Goal: Transaction & Acquisition: Purchase product/service

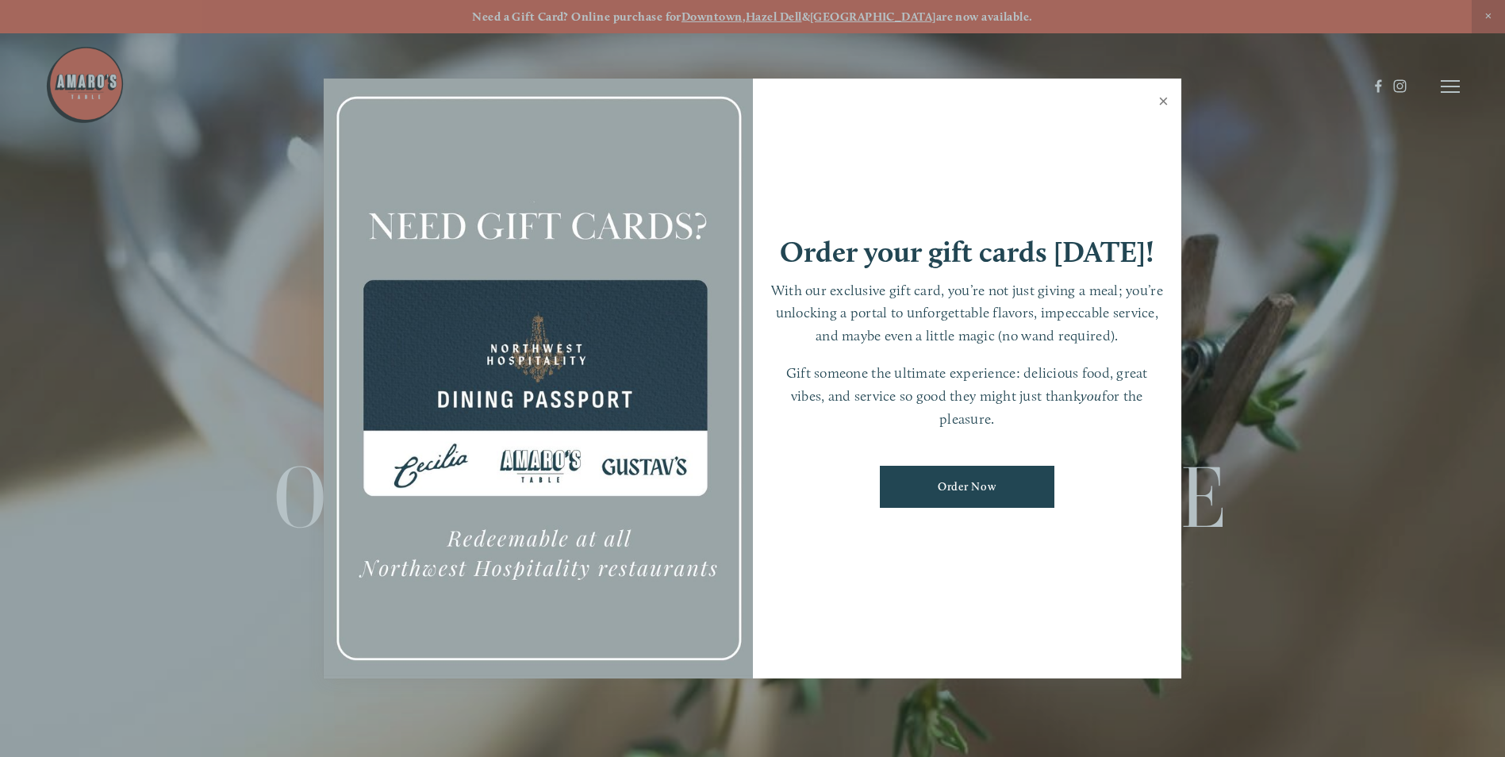
click at [1163, 94] on link "Close" at bounding box center [1163, 103] width 31 height 44
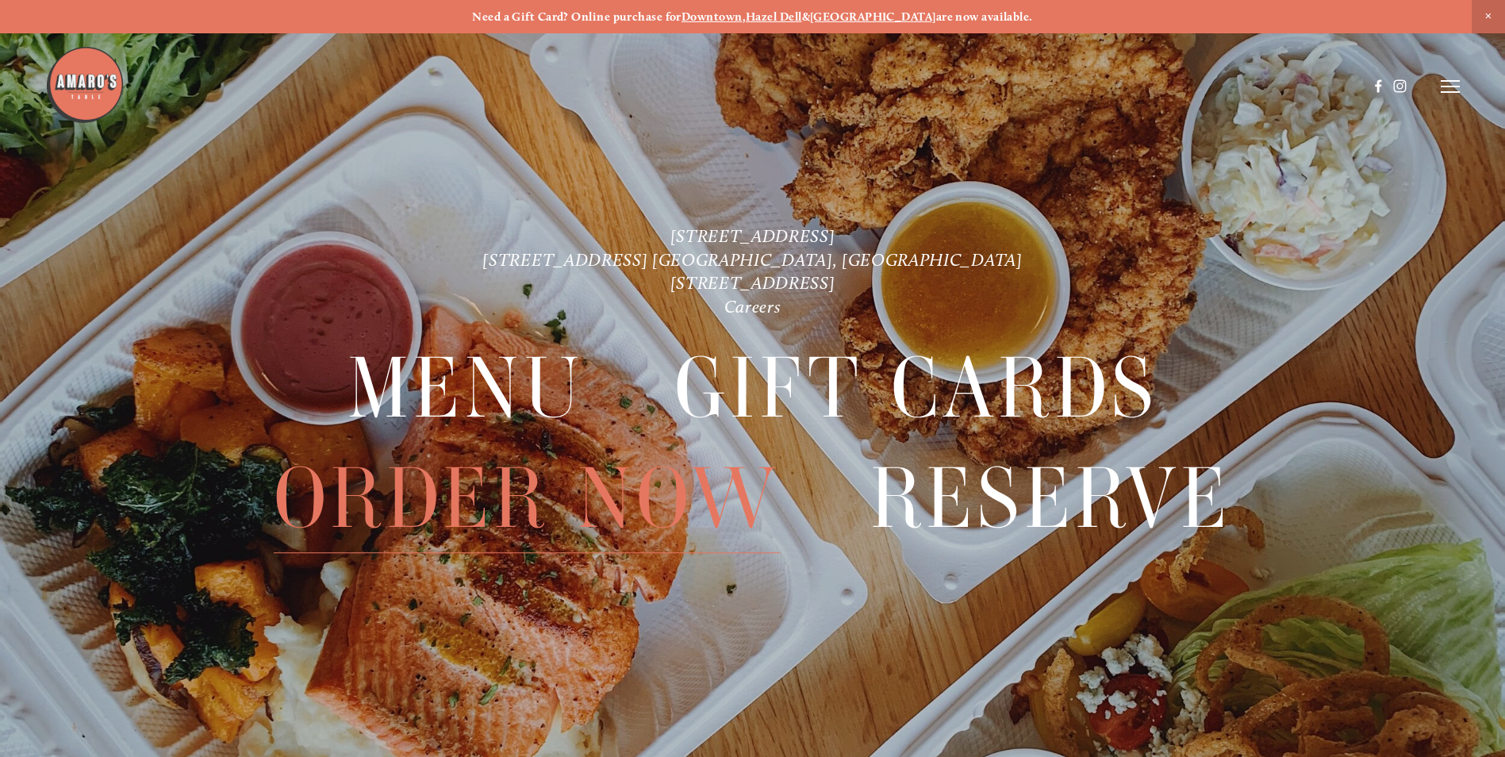
click at [600, 509] on span "Order Now" at bounding box center [527, 498] width 506 height 109
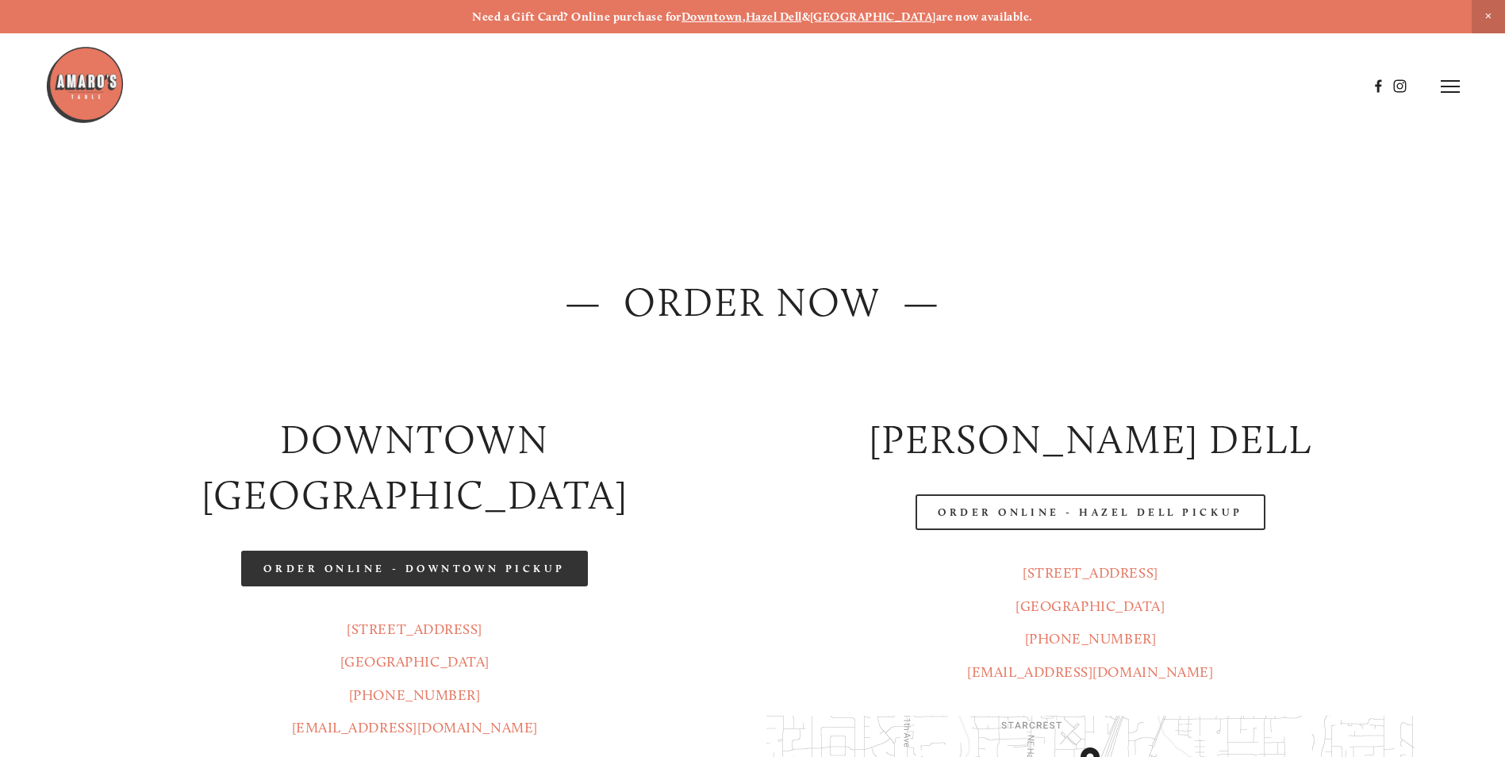
click at [541, 551] on link "Order Online - Downtown pickup" at bounding box center [414, 569] width 347 height 36
